Goal: Task Accomplishment & Management: Manage account settings

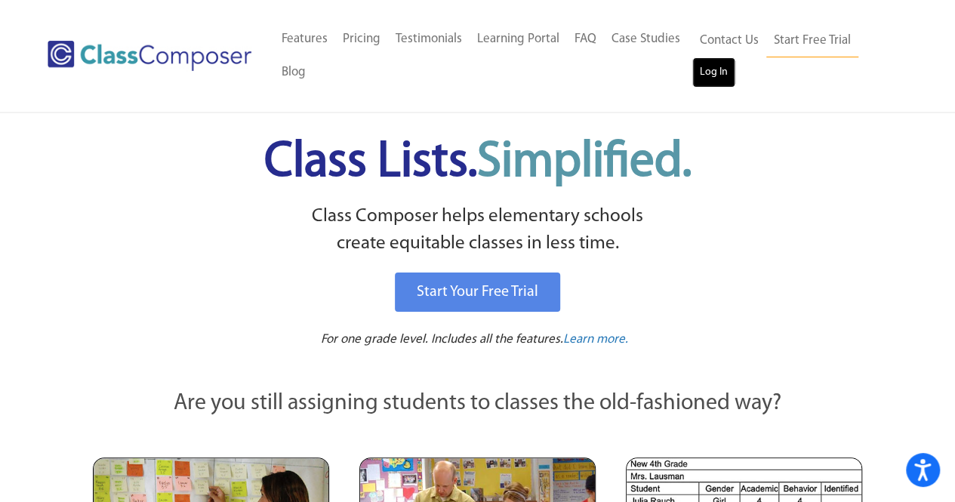
click at [712, 72] on link "Log In" at bounding box center [713, 72] width 43 height 30
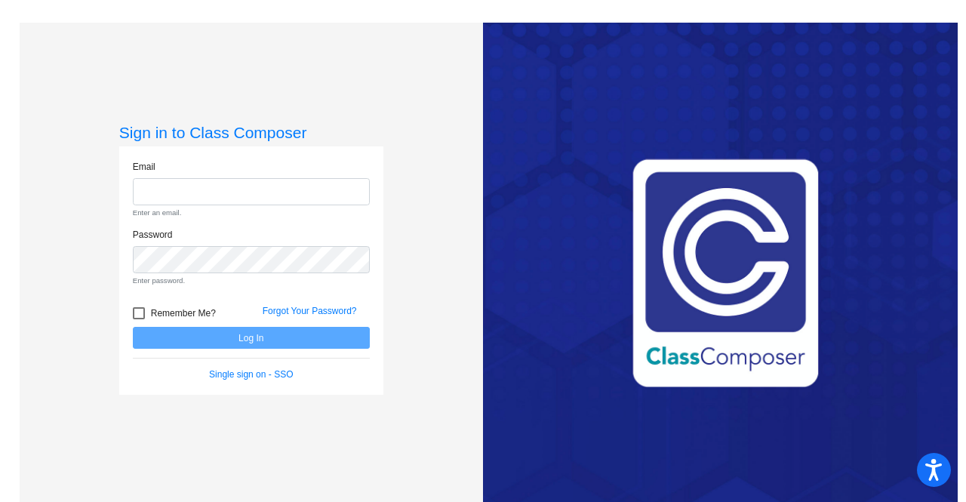
click at [322, 288] on form "Email Enter an email. Password Enter password. Remember Me? Forgot Your Passwor…" at bounding box center [251, 271] width 237 height 222
click at [328, 306] on div "Forgot Your Password?" at bounding box center [316, 315] width 130 height 23
click at [334, 309] on link "Forgot Your Password?" at bounding box center [310, 311] width 94 height 11
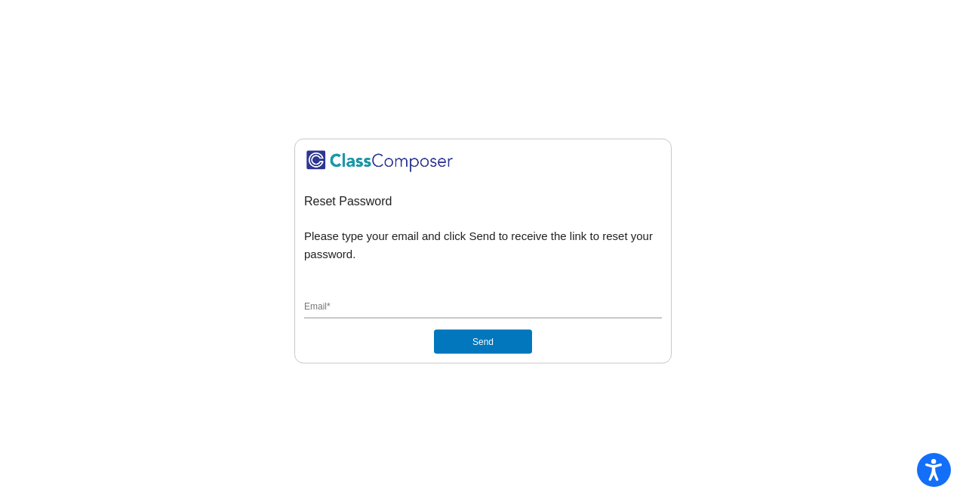
click at [360, 310] on input "Email *" at bounding box center [483, 308] width 358 height 14
type input "raymondk@gaylord.k12.mi.us"
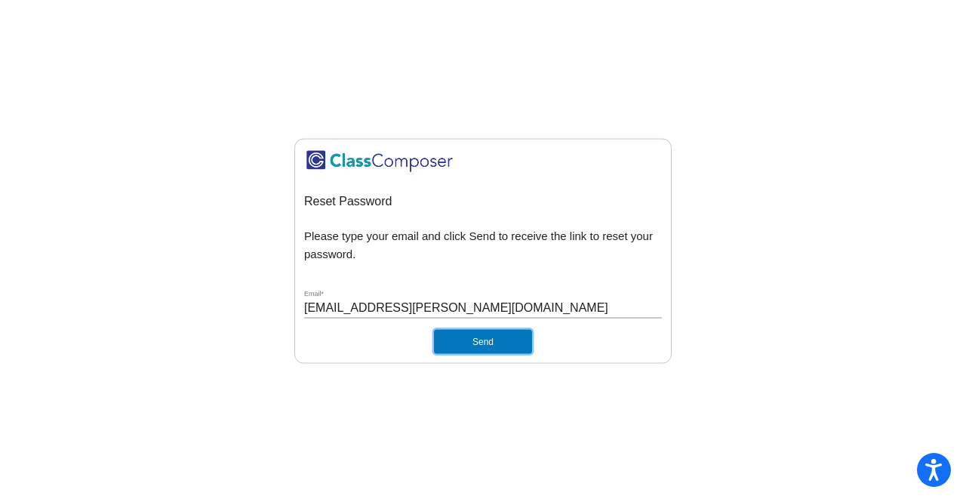
click at [463, 343] on button "Send" at bounding box center [483, 342] width 98 height 24
